Goal: Task Accomplishment & Management: Use online tool/utility

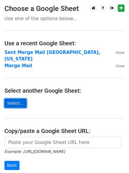
click at [20, 99] on link "Select..." at bounding box center [15, 103] width 22 height 9
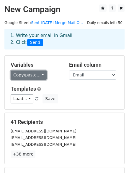
click at [33, 75] on link "Copy/paste..." at bounding box center [29, 74] width 36 height 9
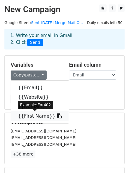
click at [57, 116] on icon at bounding box center [59, 115] width 5 height 5
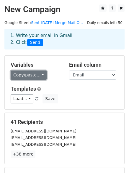
click at [39, 75] on link "Copy/paste..." at bounding box center [29, 74] width 36 height 9
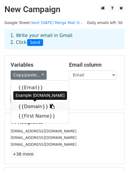
click at [50, 107] on icon at bounding box center [52, 106] width 5 height 5
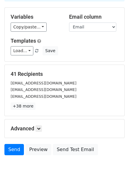
scroll to position [80, 0]
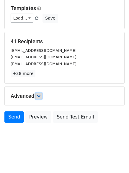
click at [39, 95] on icon at bounding box center [39, 96] width 4 height 4
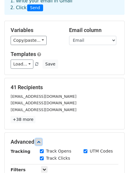
scroll to position [0, 0]
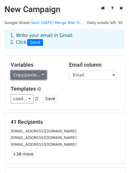
click at [35, 78] on link "Copy/paste..." at bounding box center [29, 74] width 36 height 9
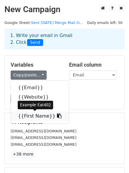
click at [57, 116] on icon at bounding box center [59, 115] width 5 height 5
